Goal: Information Seeking & Learning: Understand process/instructions

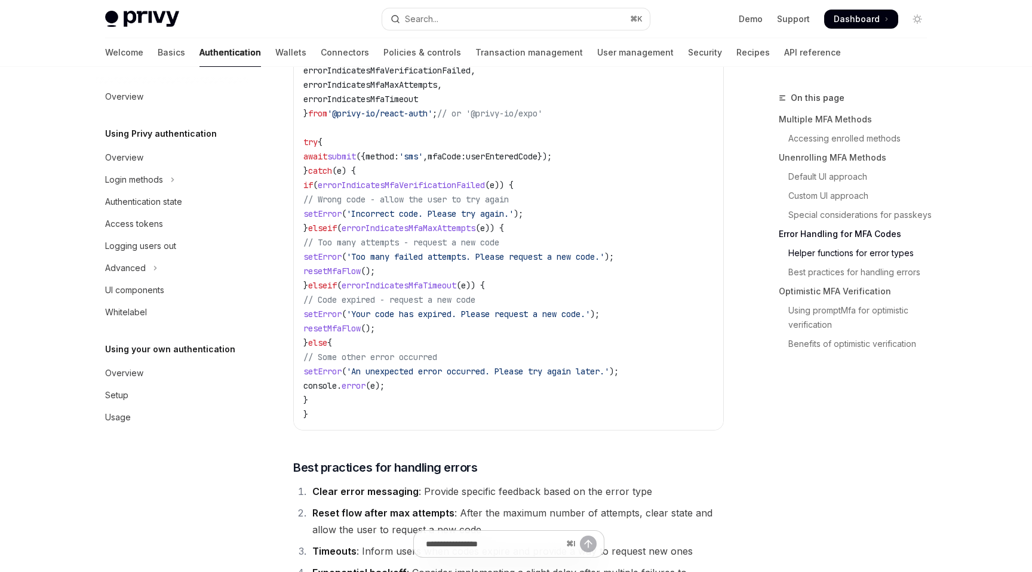
scroll to position [1830, 0]
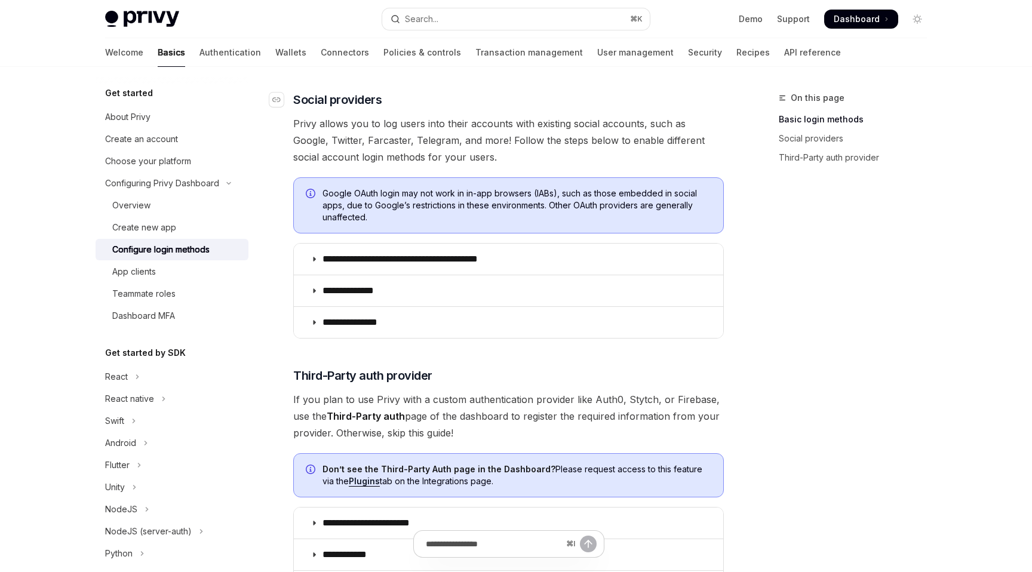
scroll to position [407, 0]
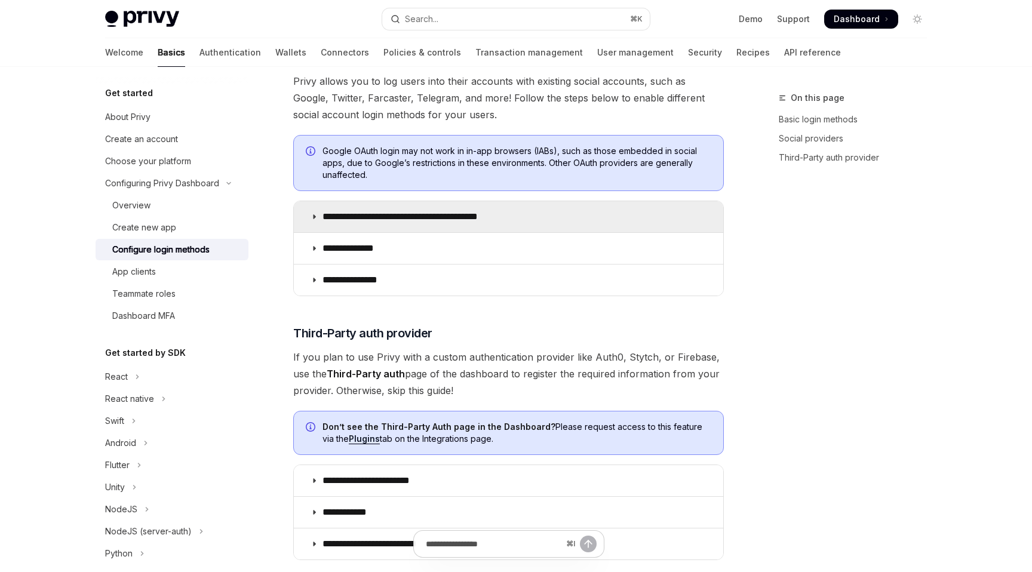
click at [319, 213] on summary "**********" at bounding box center [508, 216] width 429 height 31
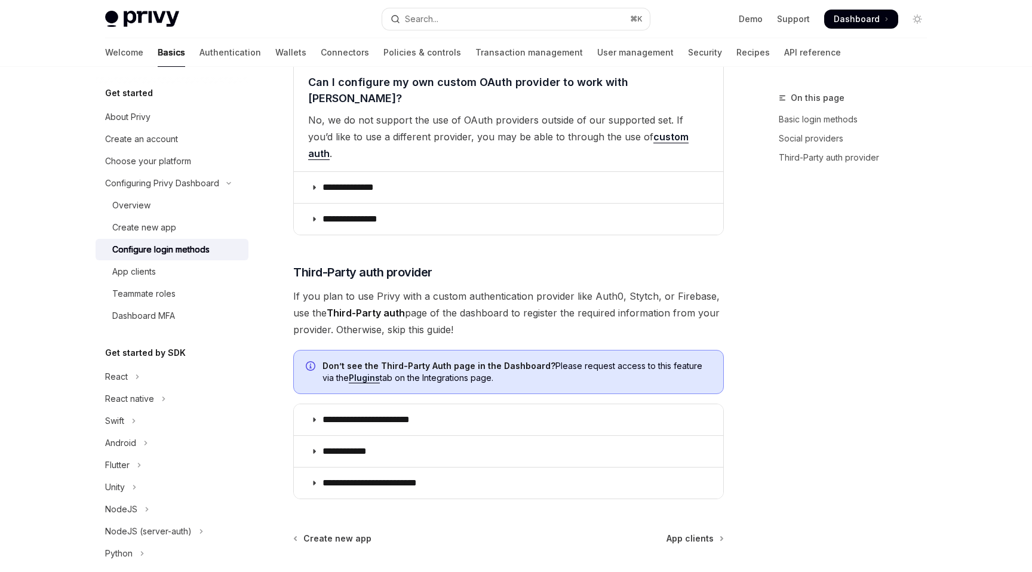
scroll to position [2738, 0]
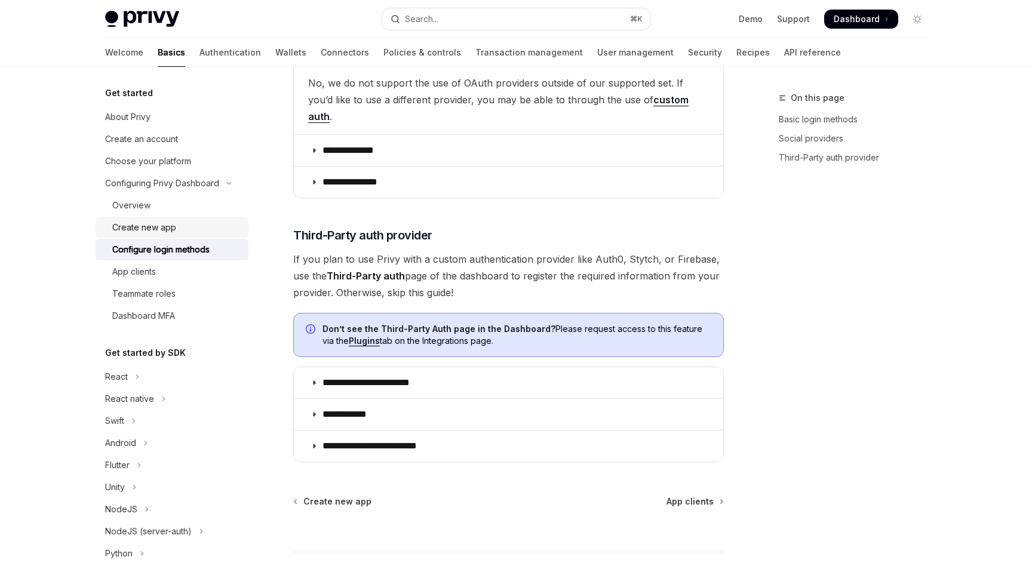
click at [179, 223] on div "Create new app" at bounding box center [176, 227] width 129 height 14
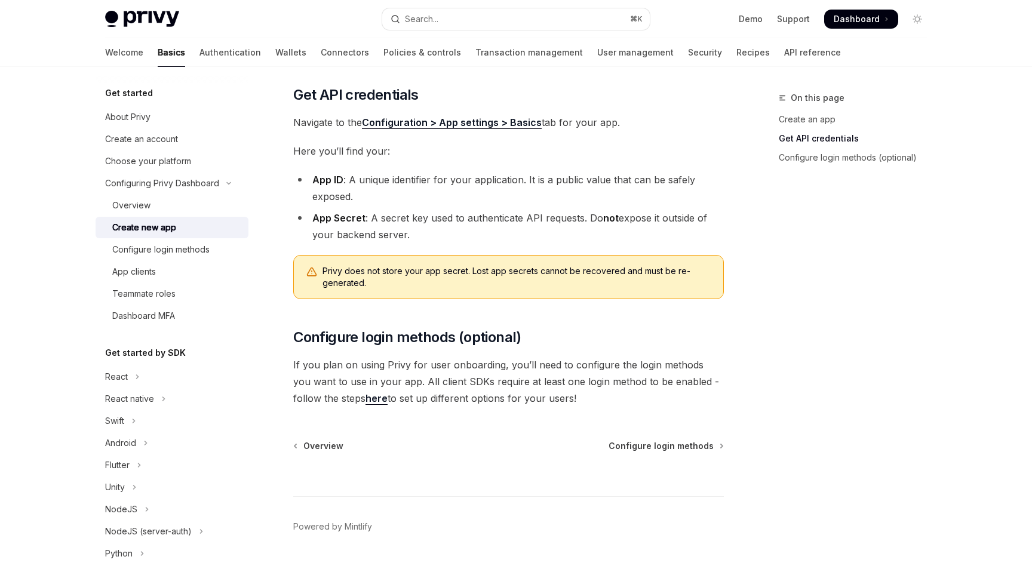
scroll to position [285, 0]
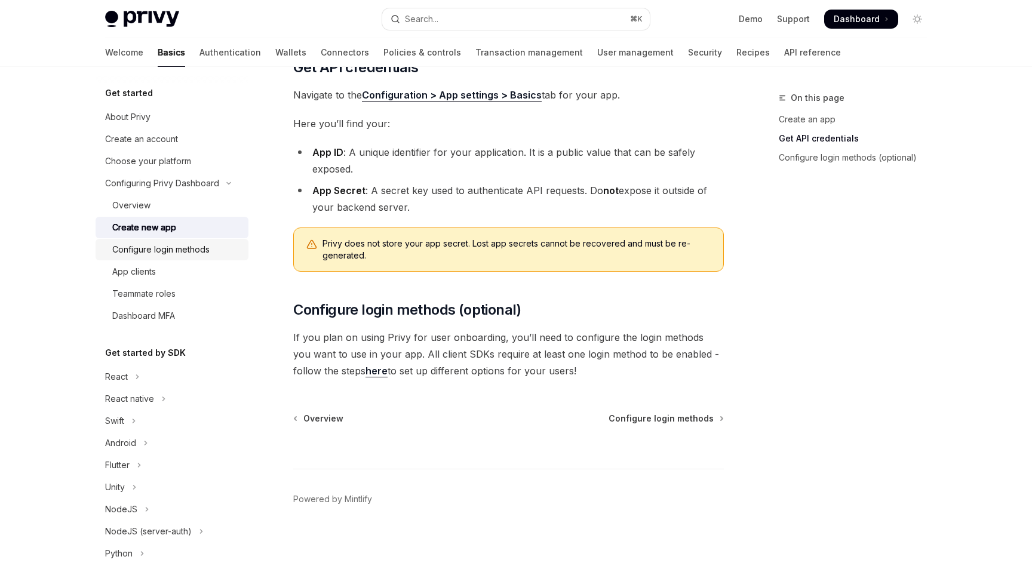
click at [195, 246] on div "Configure login methods" at bounding box center [160, 249] width 97 height 14
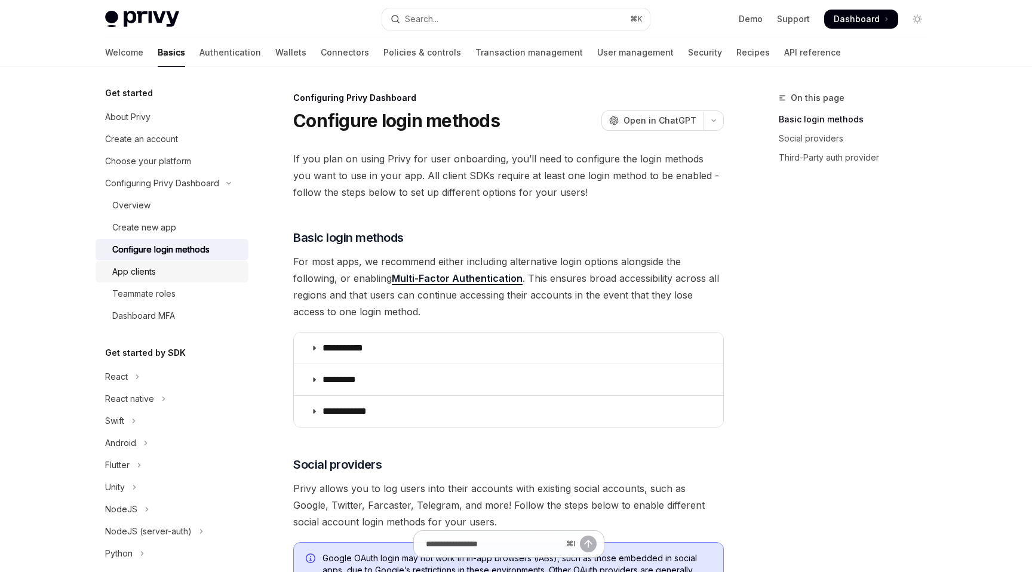
click at [146, 273] on div "App clients" at bounding box center [134, 271] width 44 height 14
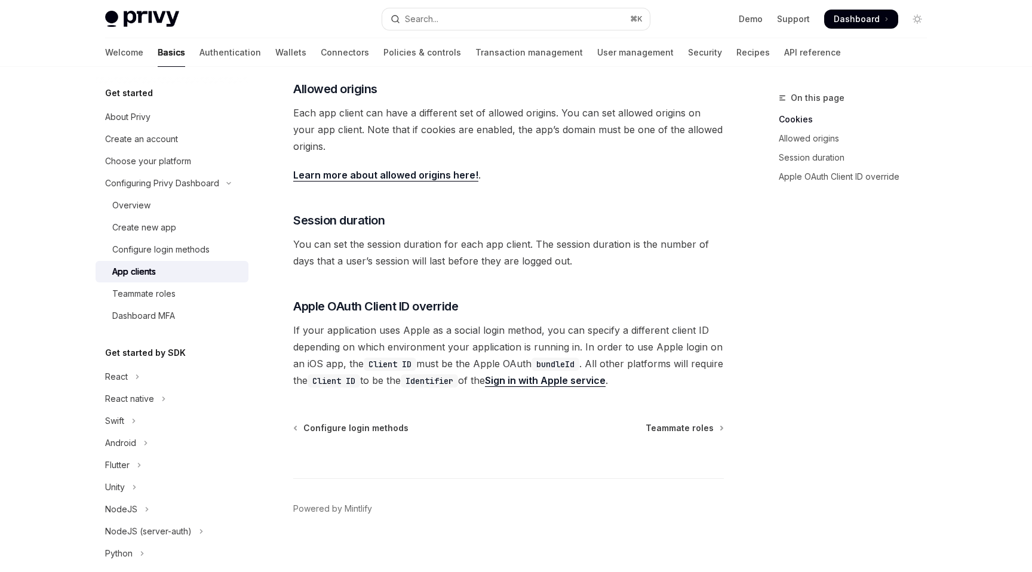
scroll to position [415, 0]
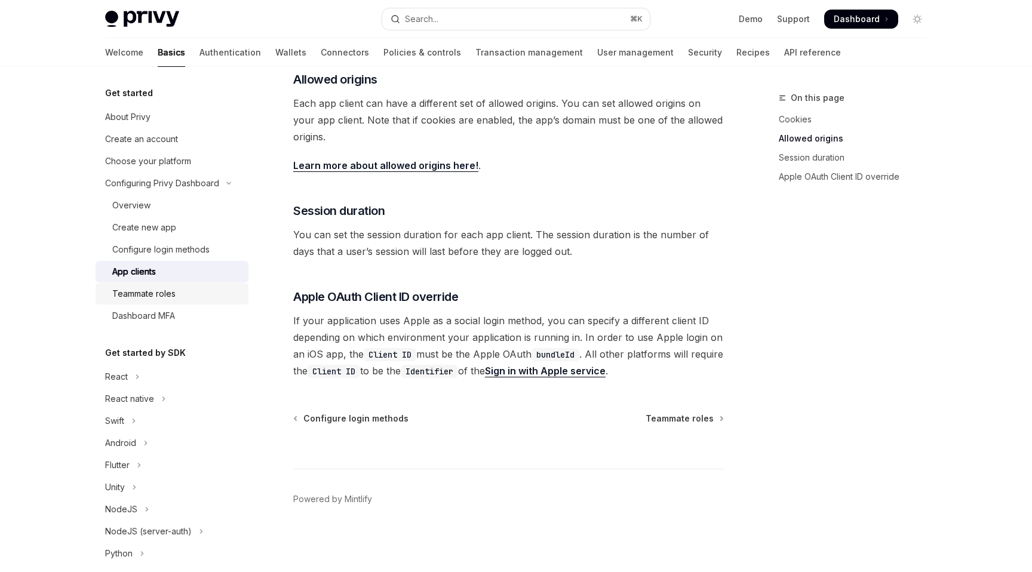
click at [168, 295] on div "Teammate roles" at bounding box center [143, 294] width 63 height 14
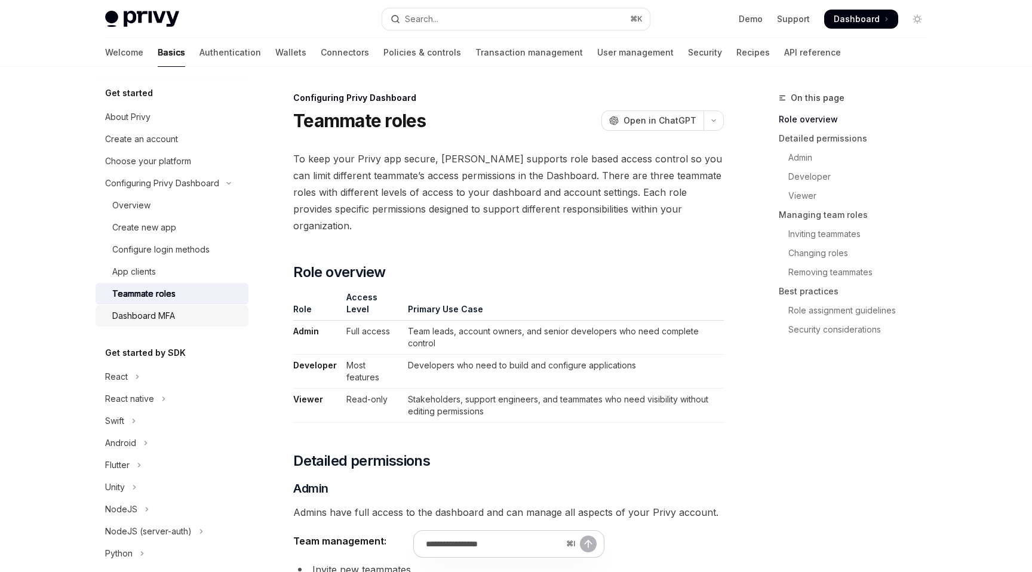
click at [168, 312] on div "Dashboard MFA" at bounding box center [143, 316] width 63 height 14
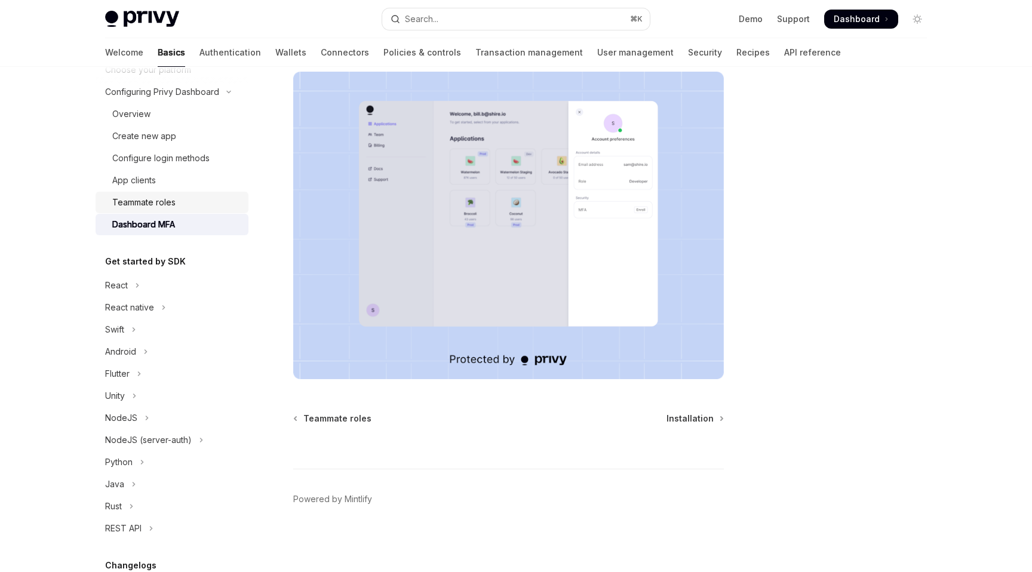
scroll to position [93, 0]
click at [135, 287] on icon "Toggle React section" at bounding box center [137, 283] width 5 height 14
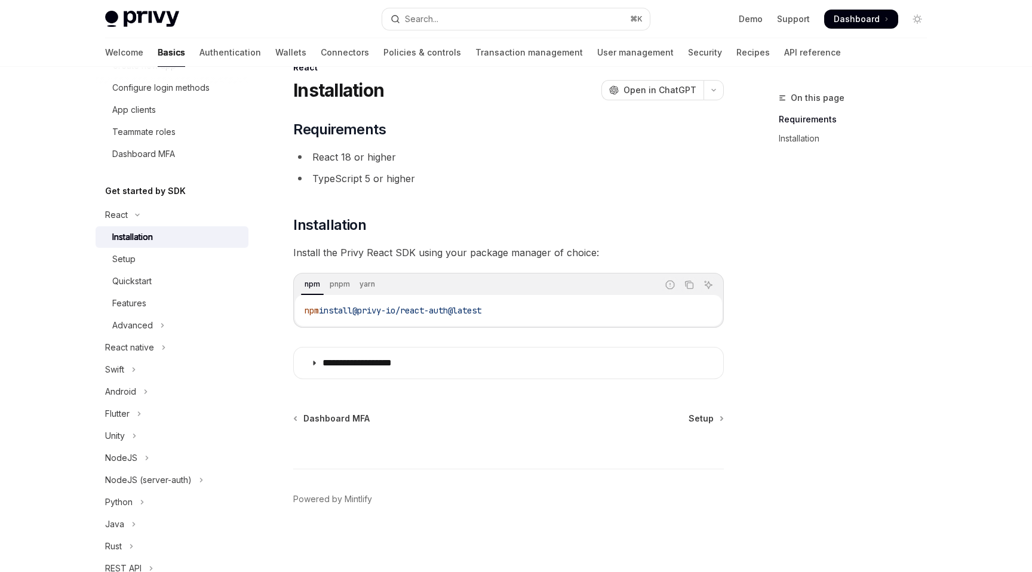
scroll to position [201, 0]
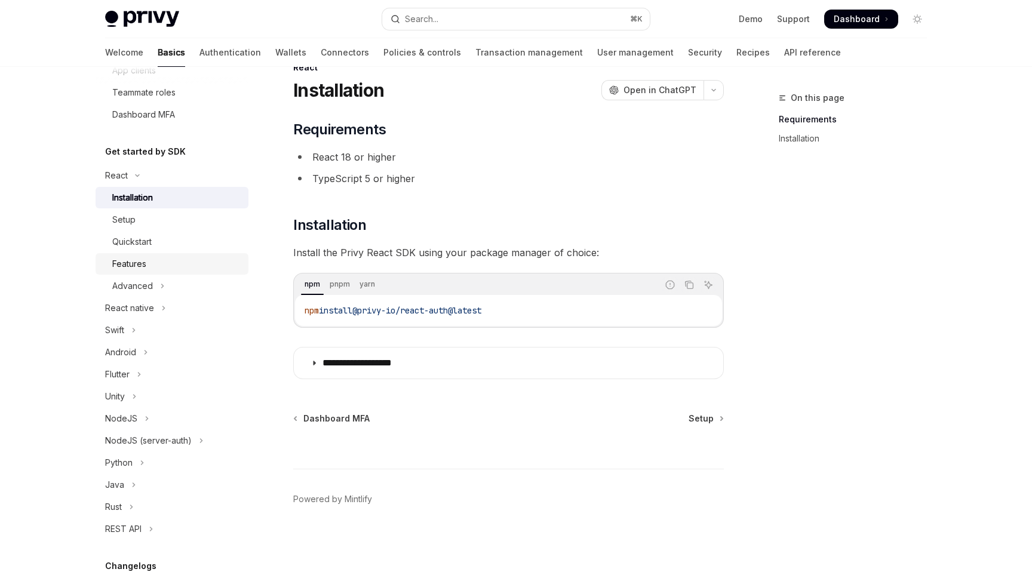
click at [152, 266] on div "Features" at bounding box center [176, 264] width 129 height 14
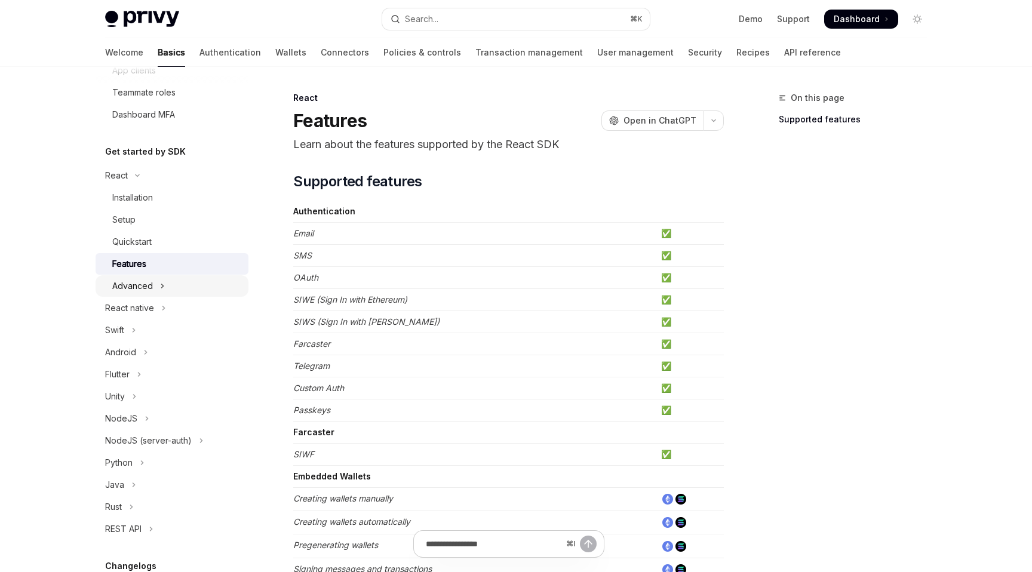
click at [162, 281] on icon "Toggle Advanced section" at bounding box center [162, 286] width 5 height 14
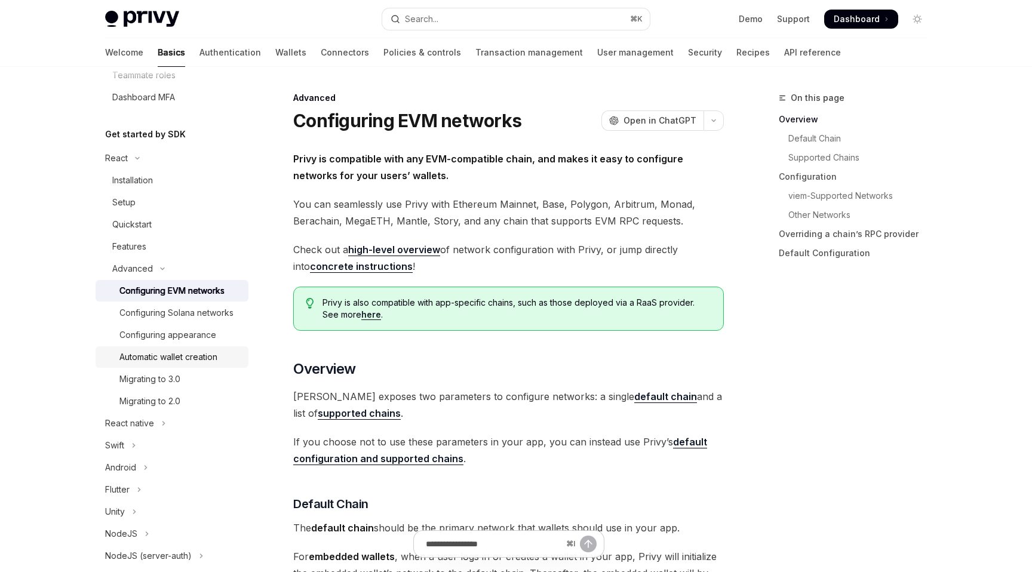
scroll to position [116, 0]
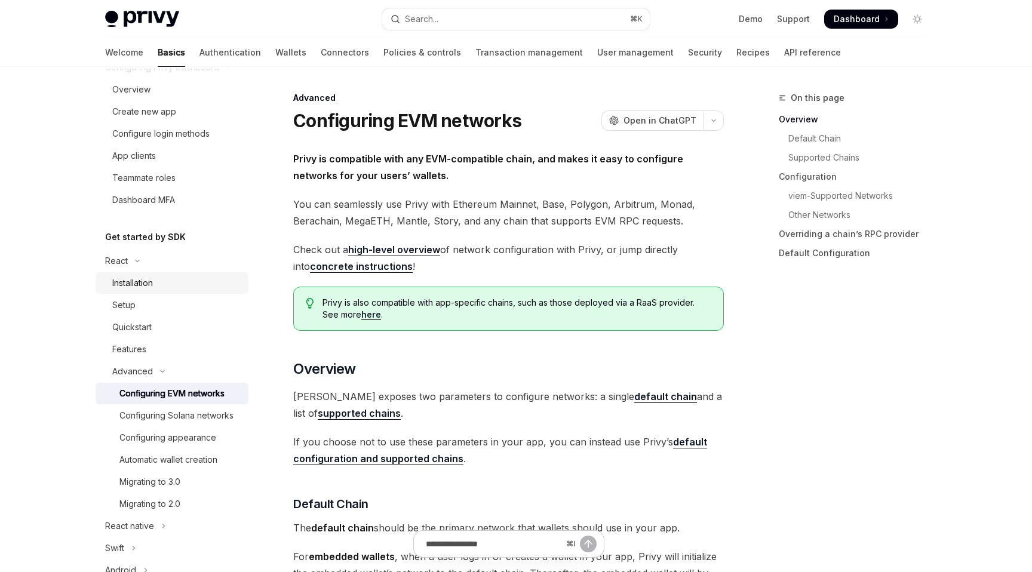
click at [152, 291] on link "Installation" at bounding box center [172, 282] width 153 height 21
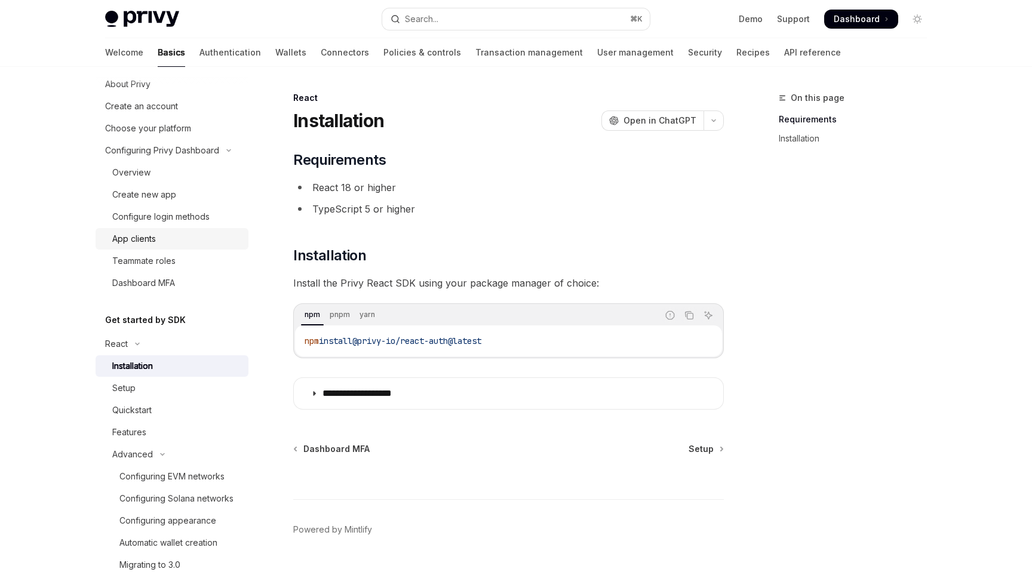
scroll to position [30, 0]
click at [154, 215] on div "Configure login methods" at bounding box center [160, 220] width 97 height 14
type textarea "*"
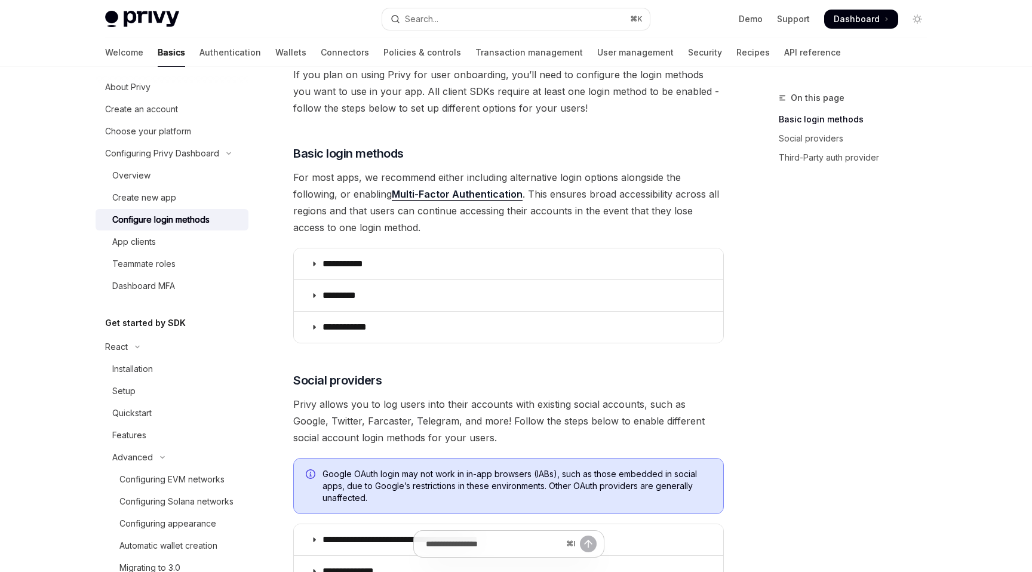
scroll to position [124, 0]
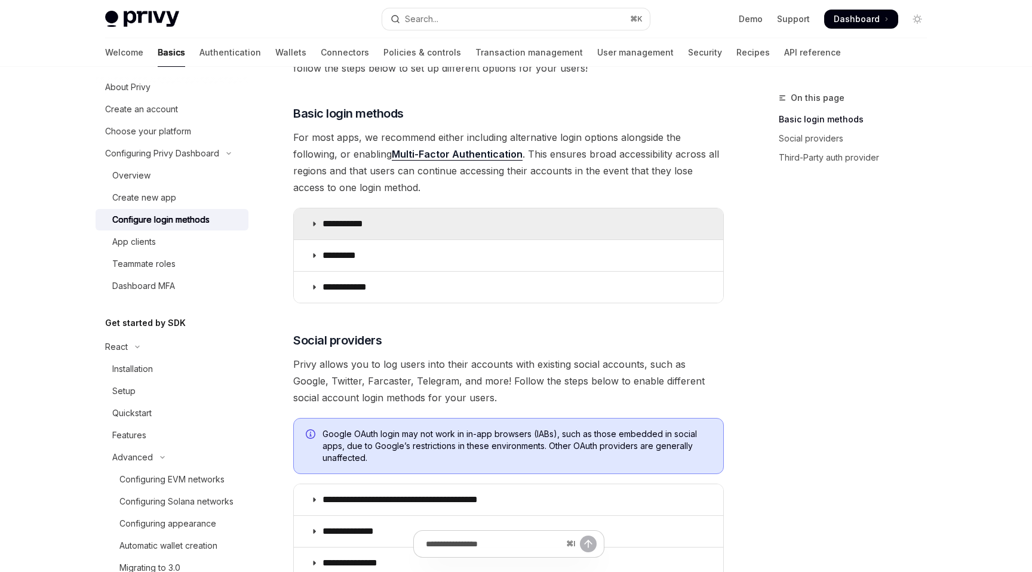
click at [316, 227] on icon at bounding box center [313, 223] width 7 height 7
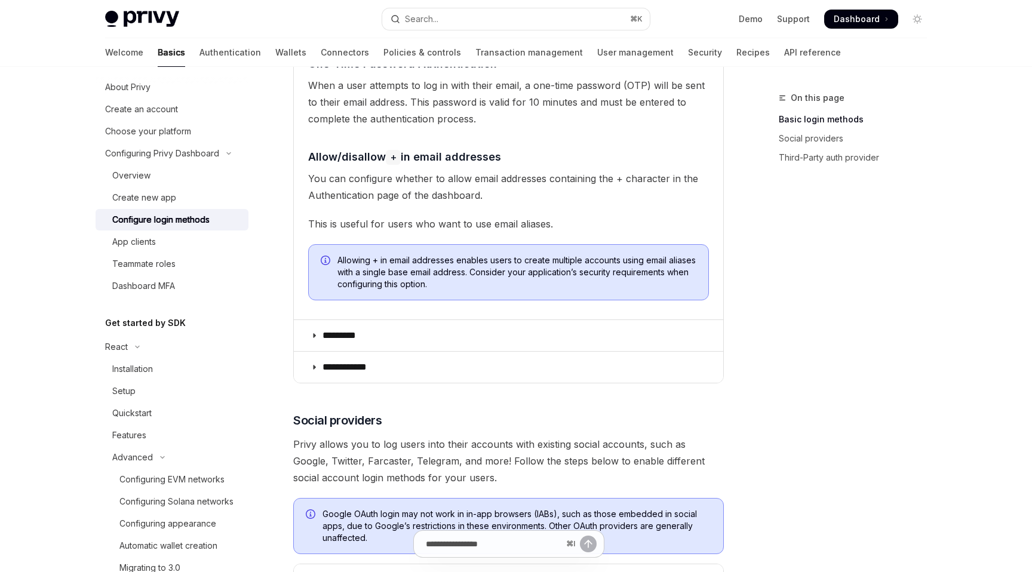
scroll to position [410, 0]
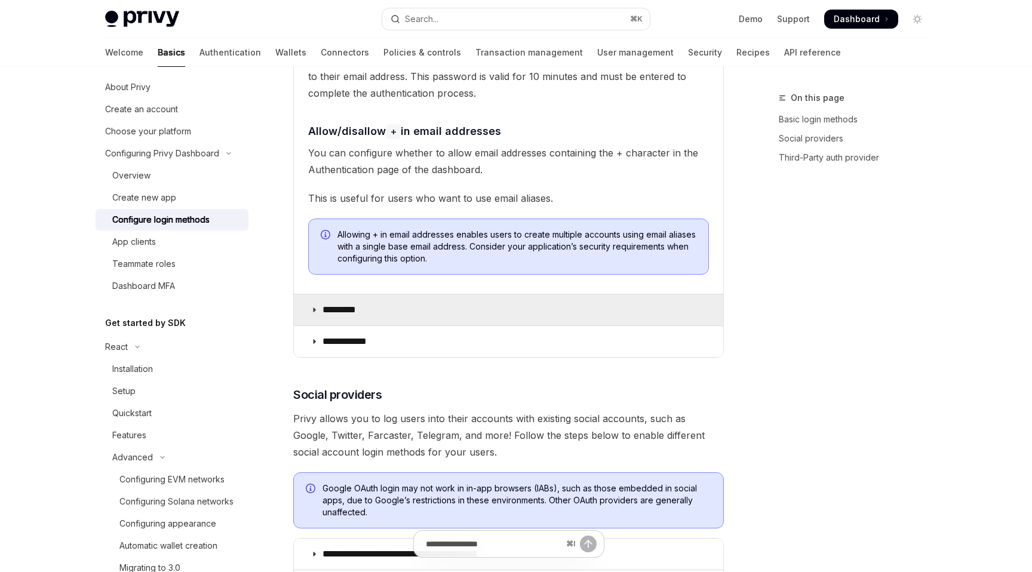
click at [319, 316] on summary "*********" at bounding box center [508, 309] width 429 height 31
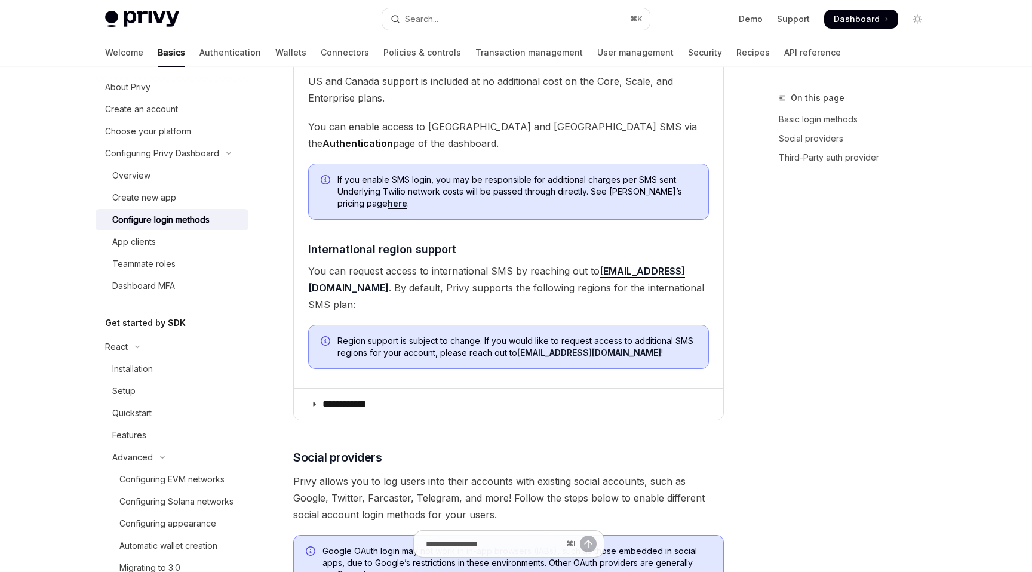
scroll to position [870, 0]
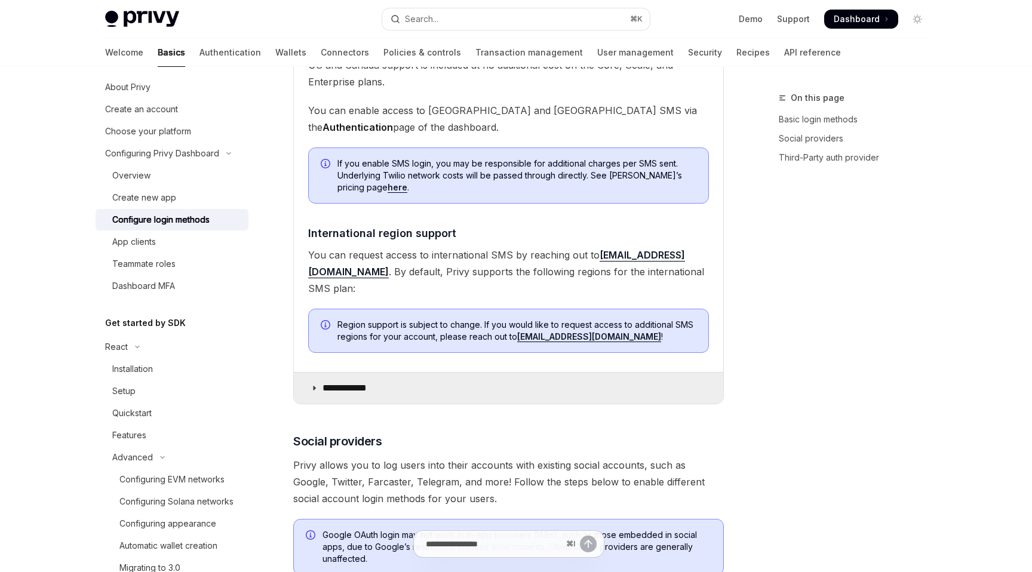
click at [318, 373] on summary "**********" at bounding box center [508, 388] width 429 height 31
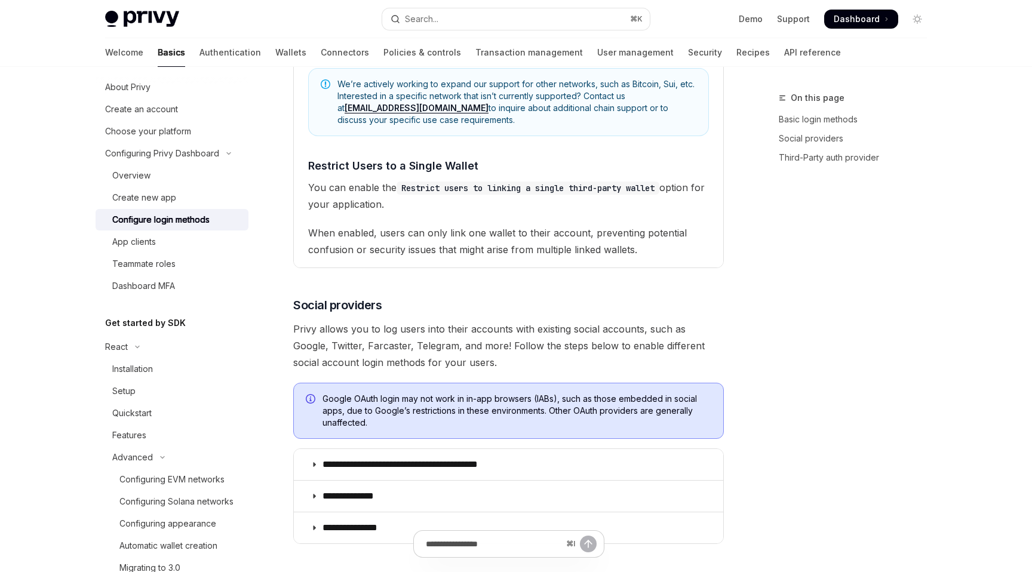
scroll to position [1395, 0]
